Goal: Information Seeking & Learning: Check status

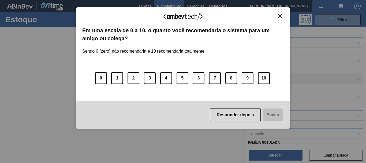
click at [280, 14] on img "Close" at bounding box center [280, 16] width 4 height 4
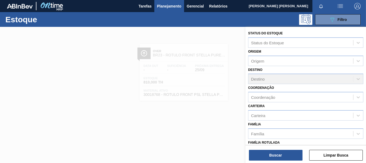
scroll to position [55, 0]
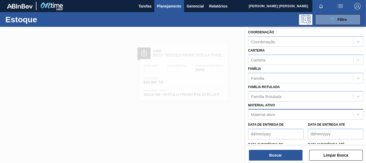
click at [275, 113] on div "Material ativo" at bounding box center [300, 114] width 105 height 8
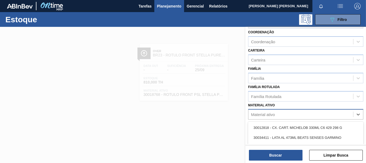
paste ativo "30009782"
type ativo "30009782"
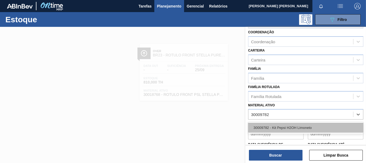
click at [278, 124] on div "30009782 - Kit Pepsi H2OH Limoneto" at bounding box center [305, 127] width 115 height 10
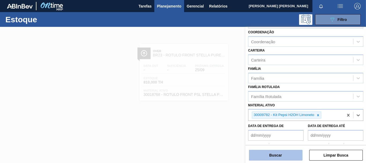
click at [280, 151] on button "Buscar" at bounding box center [276, 155] width 54 height 11
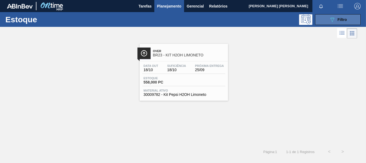
click at [345, 17] on div "089F7B8B-B2A5-4AFE-B5C0-19BA573D28AC Filtro" at bounding box center [338, 19] width 18 height 6
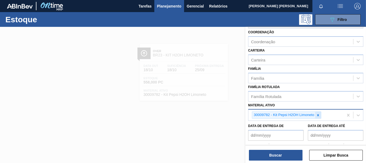
click at [318, 115] on icon at bounding box center [318, 115] width 4 height 4
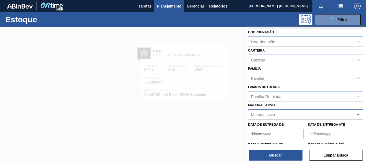
paste ativo "30005589"
type ativo "30005589"
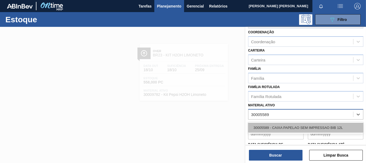
click at [319, 127] on div "30005589 - CAIXA PAPELAO SEM IMPRESSAO BIB 12L" at bounding box center [305, 127] width 115 height 10
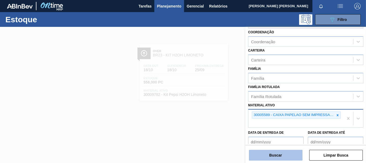
click at [281, 155] on button "Buscar" at bounding box center [276, 155] width 54 height 11
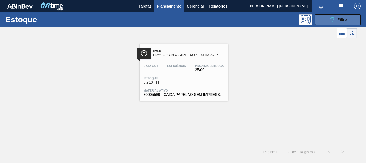
click at [336, 16] on button "089F7B8B-B2A5-4AFE-B5C0-19BA573D28AC Filtro" at bounding box center [338, 19] width 46 height 11
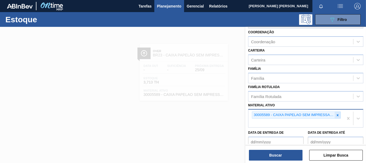
click at [336, 115] on icon at bounding box center [338, 115] width 4 height 4
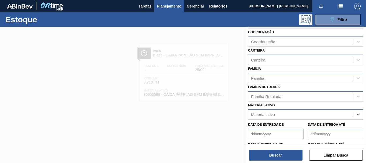
click at [296, 97] on div "Família Rotulada" at bounding box center [300, 96] width 105 height 8
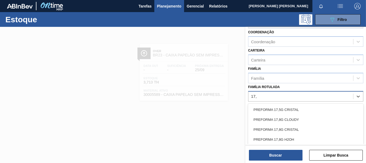
type Rotulada "17,8"
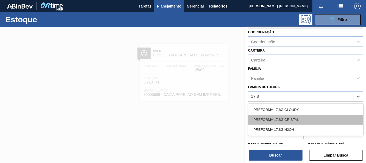
click at [295, 119] on div "PREFORMA 17,8G CRISTAL" at bounding box center [305, 119] width 115 height 10
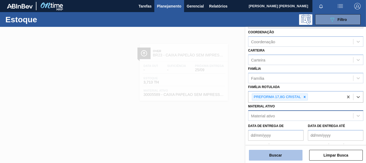
click at [274, 154] on button "Buscar" at bounding box center [276, 155] width 54 height 11
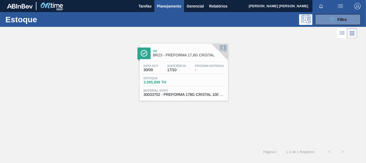
click at [208, 80] on div "Estoque 3.095,899 TH" at bounding box center [183, 81] width 83 height 10
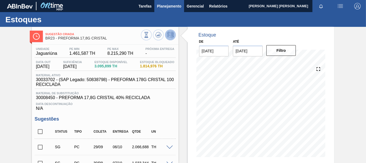
click at [170, 5] on span "Planejamento" at bounding box center [169, 6] width 24 height 6
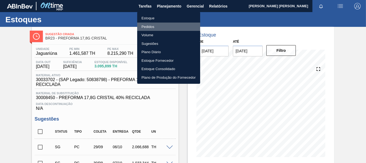
click at [149, 26] on li "Pedidos" at bounding box center [168, 27] width 63 height 9
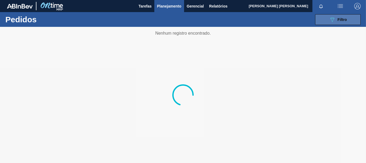
click at [331, 17] on icon "089F7B8B-B2A5-4AFE-B5C0-19BA573D28AC" at bounding box center [332, 19] width 6 height 6
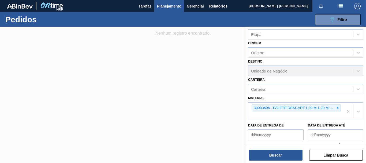
scroll to position [46, 0]
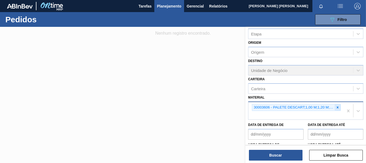
click at [336, 108] on icon at bounding box center [338, 107] width 4 height 4
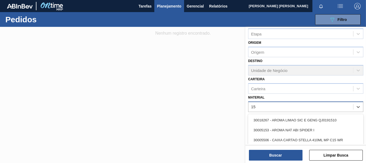
type input "15,"
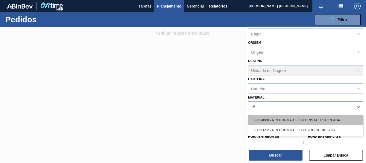
click at [337, 121] on div "30034808 - PREFORMA 15,65G CRISTAL RECICLADA" at bounding box center [305, 120] width 115 height 10
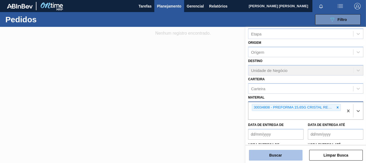
click at [288, 152] on button "Buscar" at bounding box center [276, 155] width 54 height 11
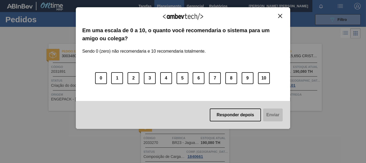
click at [281, 16] on img "Close" at bounding box center [280, 16] width 4 height 4
